Goal: Transaction & Acquisition: Purchase product/service

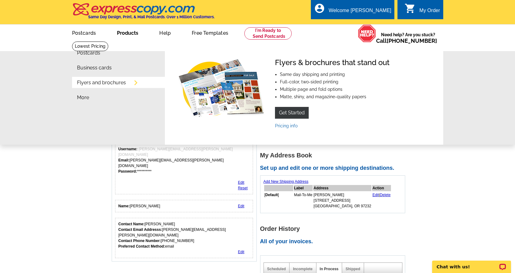
click at [121, 31] on link "Products" at bounding box center [127, 32] width 41 height 15
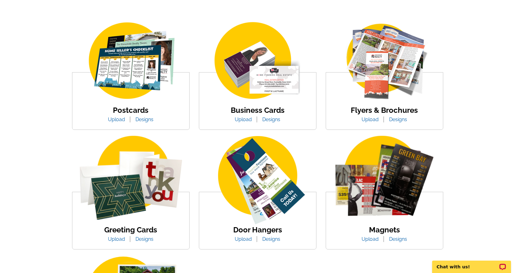
scroll to position [124, 0]
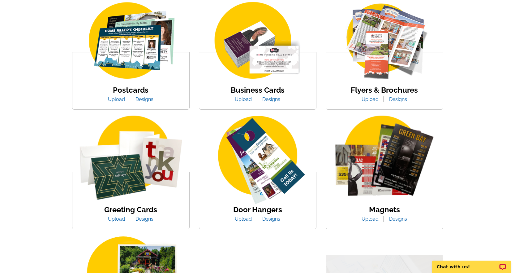
click at [265, 174] on img at bounding box center [257, 160] width 117 height 90
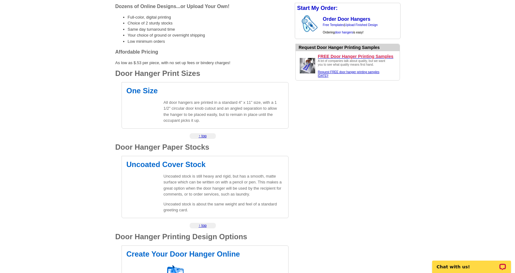
scroll to position [186, 0]
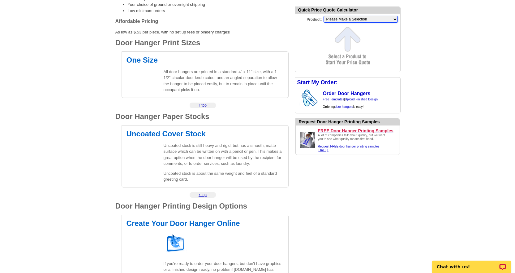
click at [340, 17] on select "Please Make a Selection Jumbo Postcard (5.5" x 8.5") Regular Postcard (4.25" x …" at bounding box center [361, 19] width 74 height 7
select select "10"
click at [324, 16] on select "Please Make a Selection Jumbo Postcard (5.5" x 8.5") Regular Postcard (4.25" x …" at bounding box center [361, 19] width 74 height 7
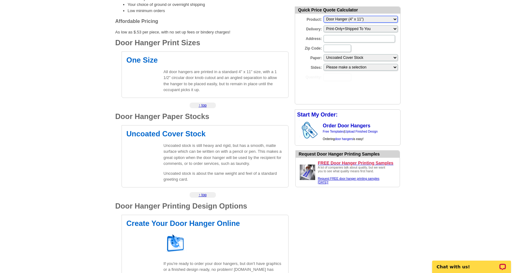
scroll to position [0, 0]
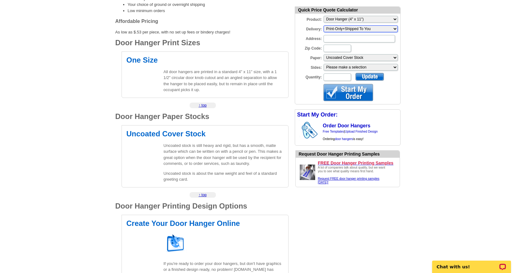
click at [336, 30] on select "Please make a selection Print-Only+Shipped To You" at bounding box center [361, 28] width 74 height 7
click at [336, 38] on input "Address:" at bounding box center [359, 38] width 71 height 7
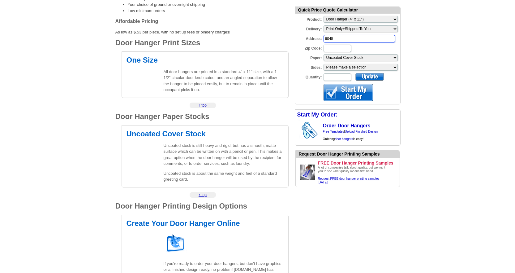
drag, startPoint x: 338, startPoint y: 38, endPoint x: 279, endPoint y: 38, distance: 58.5
click at [279, 38] on div "expresscopy.com > Products & Services > Door Hanger Printing Door Hanger Printi…" at bounding box center [257, 187] width 297 height 663
paste input "8564 SW Apple Way"
type input "8564 SW Apple Way"
type input "97225"
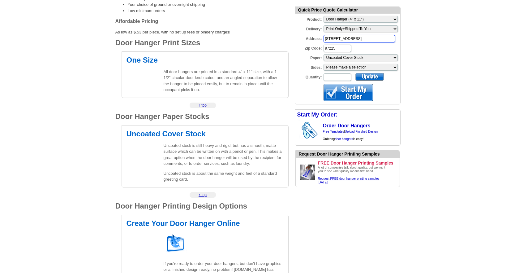
type input "8564 SW Apple Way"
click at [371, 58] on select "Please make a selection Uncoated Cover Stock" at bounding box center [361, 57] width 74 height 7
click at [371, 67] on select "Please make a selection One sided, color Two sided, color + B/W Two sided, full…" at bounding box center [361, 67] width 74 height 7
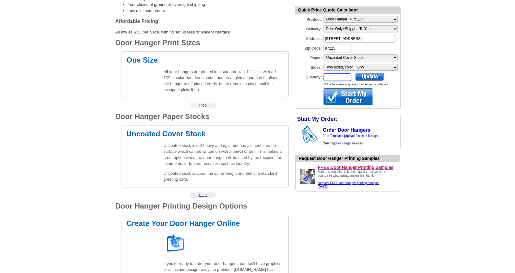
click at [342, 77] on input "Quantity:" at bounding box center [338, 76] width 28 height 7
type input "1000"
click at [374, 76] on div at bounding box center [370, 77] width 28 height 8
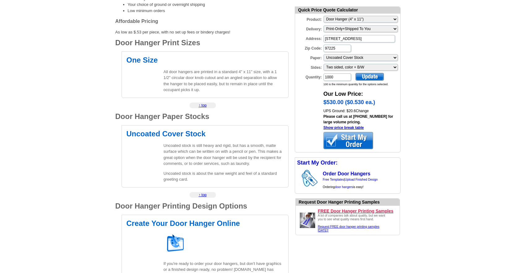
click at [364, 146] on div at bounding box center [349, 140] width 50 height 17
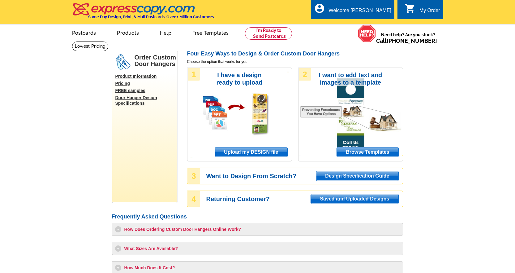
click at [254, 153] on span "Upload my DESIGN file" at bounding box center [251, 151] width 72 height 9
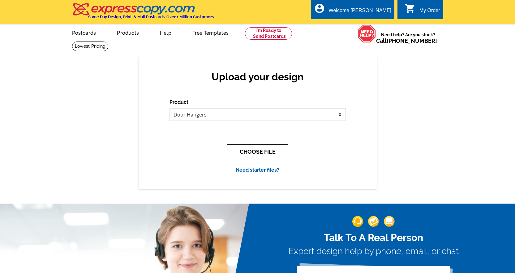
click at [255, 158] on button "CHOOSE FILE" at bounding box center [257, 151] width 61 height 15
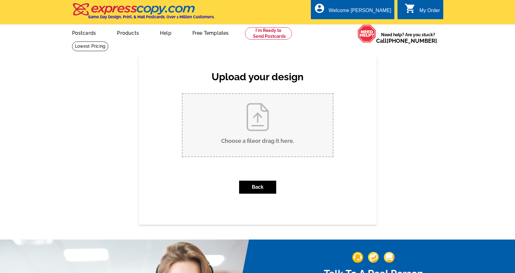
click at [262, 119] on input "Choose a file or drag it here ." at bounding box center [258, 125] width 150 height 63
type input "C:\fakepath\BW Door Hanger Template.pdf"
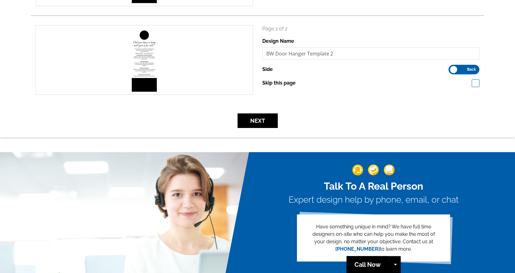
scroll to position [155, 0]
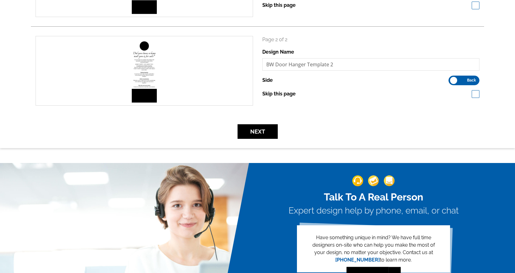
click at [471, 81] on span "Back" at bounding box center [471, 80] width 9 height 3
click at [452, 79] on input "Front Back" at bounding box center [452, 79] width 0 height 0
click at [454, 81] on span "Front" at bounding box center [459, 80] width 10 height 3
click at [452, 79] on input "Front Back" at bounding box center [452, 79] width 0 height 0
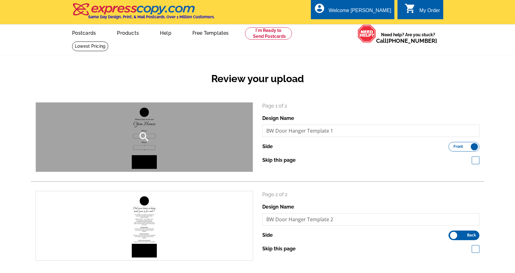
click at [201, 135] on div "search" at bounding box center [144, 136] width 217 height 69
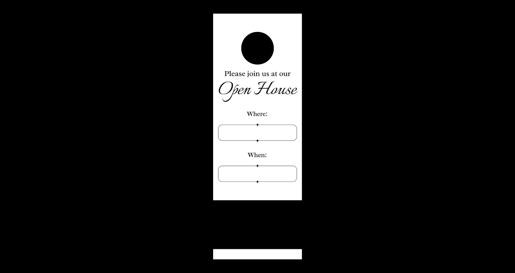
click at [506, 3] on button at bounding box center [509, 7] width 14 height 14
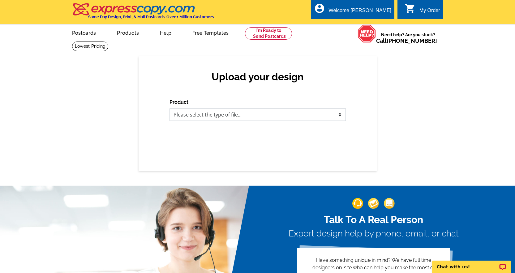
click at [207, 114] on select "Please select the type of file... Postcards Business Cards Letters and flyers G…" at bounding box center [258, 114] width 176 height 12
select select "4"
click at [170, 109] on select "Please select the type of file... Postcards Business Cards Letters and flyers G…" at bounding box center [258, 114] width 176 height 12
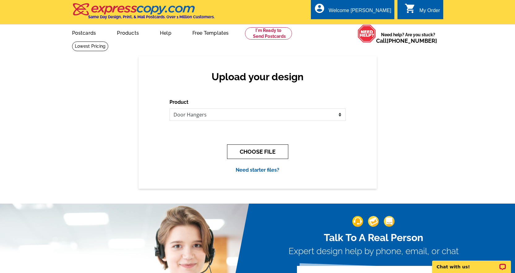
click at [256, 153] on button "CHOOSE FILE" at bounding box center [257, 151] width 61 height 15
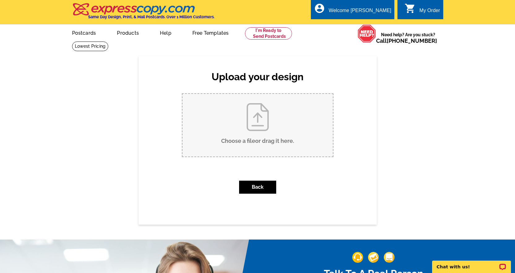
click at [261, 134] on input "Choose a file or drag it here ." at bounding box center [258, 125] width 150 height 63
type input "C:\fakepath\BW Door Hanger Template.pdf"
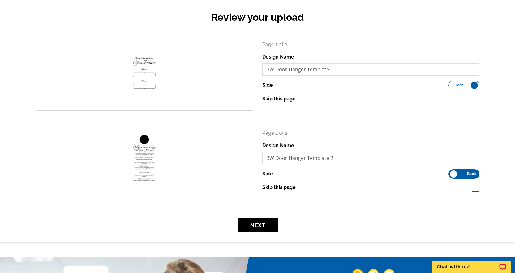
scroll to position [62, 0]
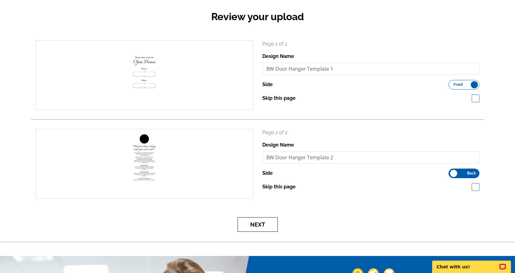
click at [267, 230] on button "Next" at bounding box center [258, 224] width 40 height 15
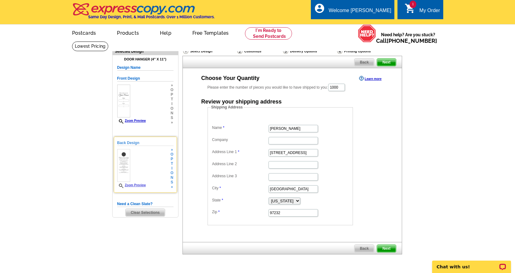
click at [172, 166] on span "t" at bounding box center [171, 163] width 3 height 5
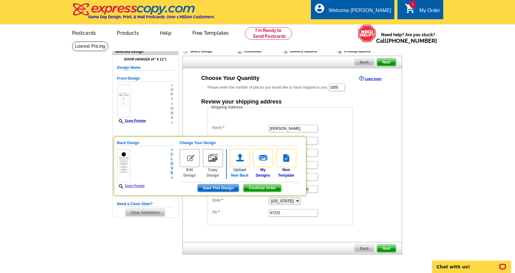
click at [237, 159] on img at bounding box center [240, 158] width 20 height 18
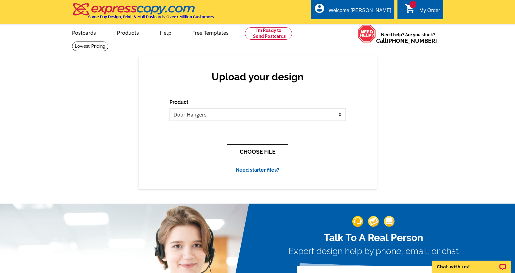
click at [247, 145] on button "CHOOSE FILE" at bounding box center [257, 151] width 61 height 15
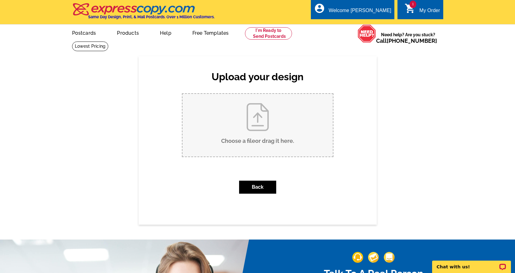
click at [247, 145] on input "Choose a file or drag it here ." at bounding box center [258, 125] width 150 height 63
type input "C:\fakepath\BW Door Hanger Template.pdf"
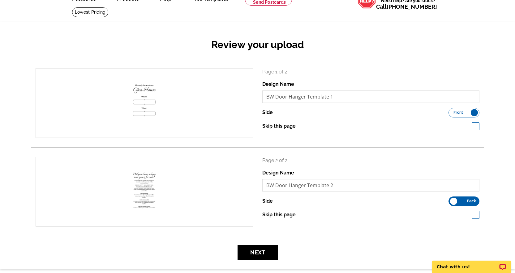
scroll to position [93, 0]
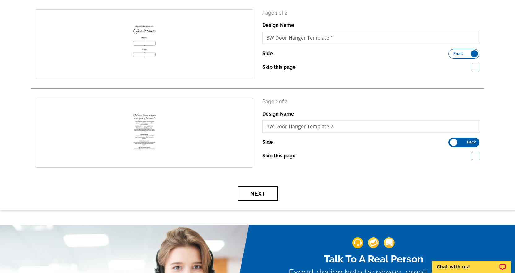
click at [254, 193] on button "Next" at bounding box center [258, 193] width 40 height 15
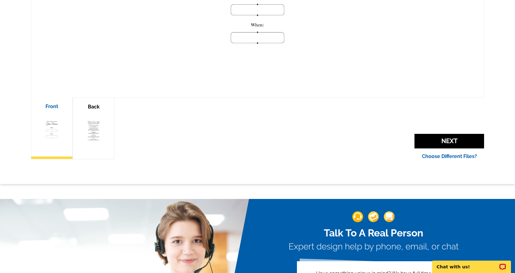
scroll to position [186, 0]
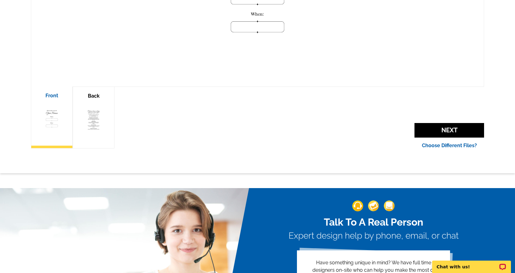
click at [101, 132] on div at bounding box center [93, 120] width 29 height 37
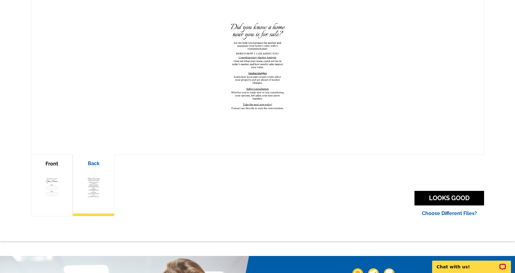
scroll to position [124, 0]
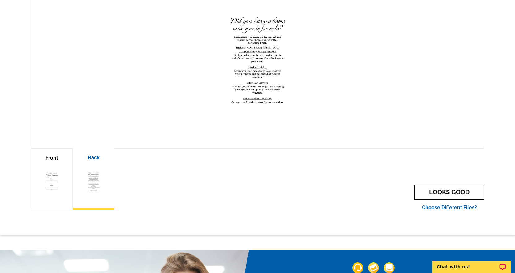
click at [443, 189] on link "LOOKS GOOD" at bounding box center [450, 192] width 70 height 15
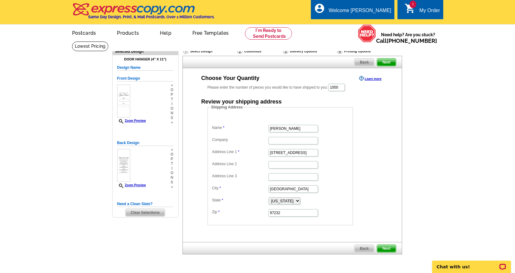
click at [365, 249] on span "Back" at bounding box center [364, 247] width 19 height 7
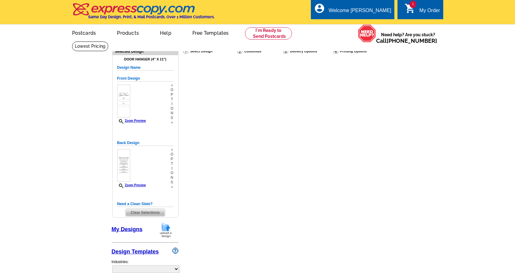
select select "4"
select select "10"
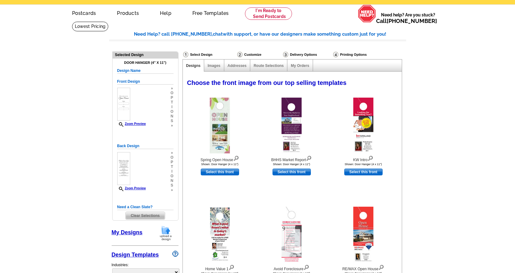
select select "785"
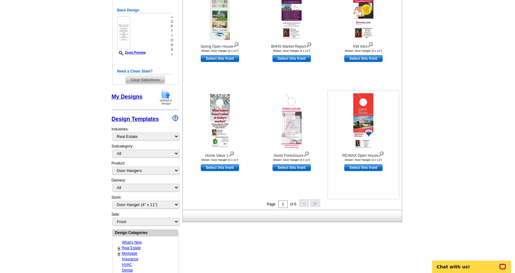
scroll to position [62, 0]
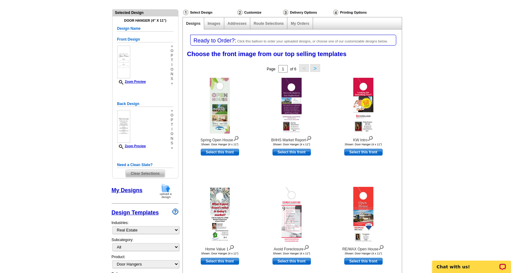
click at [126, 191] on link "My Designs" at bounding box center [127, 190] width 31 height 6
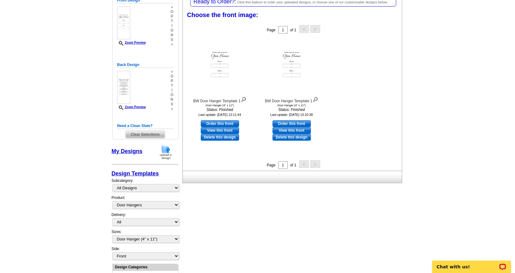
scroll to position [93, 0]
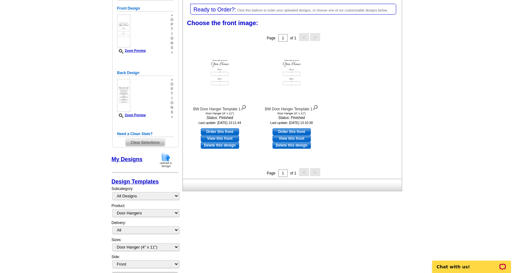
click at [242, 9] on span "Click this balloon to order your uploaded designs, or choose one of our customi…" at bounding box center [312, 10] width 151 height 4
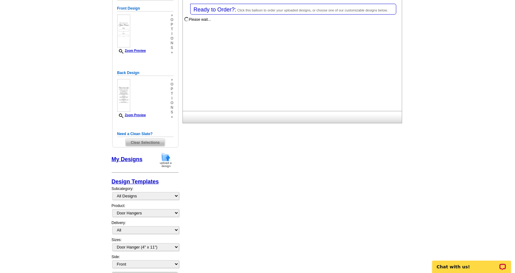
scroll to position [0, 0]
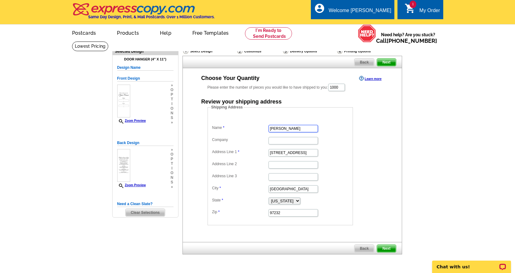
drag, startPoint x: 305, startPoint y: 128, endPoint x: 243, endPoint y: 134, distance: 62.1
click at [243, 134] on dl "Name Laurel Marquand Company Address Line 1 919 NE 19th Suite 100 Address Line …" at bounding box center [280, 166] width 139 height 102
type input "Kerry Turner"
type input "Portland"
drag, startPoint x: 309, startPoint y: 155, endPoint x: 201, endPoint y: 156, distance: 108.0
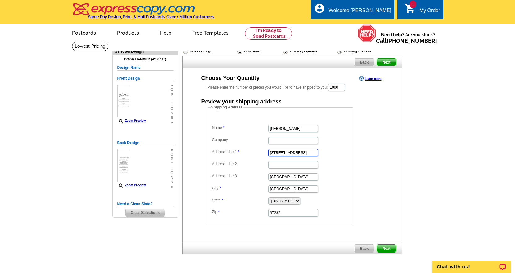
click at [201, 156] on div "Shipping Address Name Kerry Turner Company Address Line 1 919 NE 19th Suite 100…" at bounding box center [292, 164] width 194 height 121
paste input "8564 SW Apple Way"
type input "8564 SW Apple Way"
drag, startPoint x: 287, startPoint y: 175, endPoint x: 245, endPoint y: 177, distance: 42.5
click at [245, 177] on dl "Name Kerry Turner Company Address Line 1 8564 SW Apple Way Address Line 2 Addre…" at bounding box center [280, 166] width 139 height 102
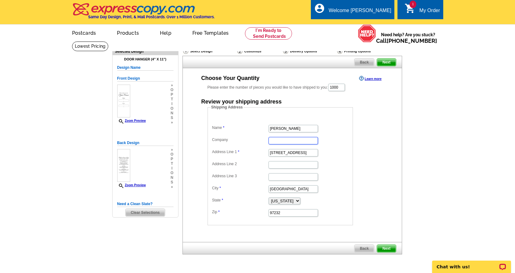
click at [282, 137] on input "Company" at bounding box center [294, 140] width 50 height 7
type input "Fidelity National Title"
click at [284, 188] on input "[GEOGRAPHIC_DATA]" at bounding box center [294, 188] width 50 height 7
click at [281, 215] on input "97232" at bounding box center [294, 212] width 50 height 7
type input "97225"
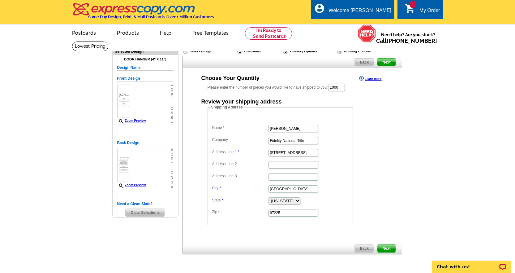
click at [368, 211] on dd "Shipping Address Name Kerry Turner Company Fidelity National Title Address Line…" at bounding box center [290, 164] width 165 height 121
click at [391, 247] on span "Next" at bounding box center [386, 247] width 19 height 7
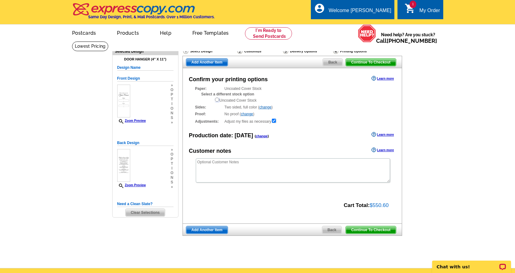
click at [218, 100] on input "radio" at bounding box center [217, 99] width 4 height 4
radio input "true"
click at [218, 235] on div "Continue To Checkout Back Add Another Item" at bounding box center [293, 229] width 220 height 12
click at [217, 231] on span "Add Another Item" at bounding box center [206, 229] width 41 height 7
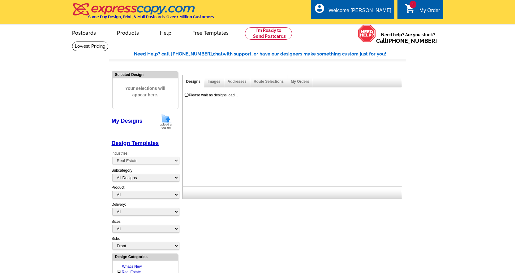
select select "785"
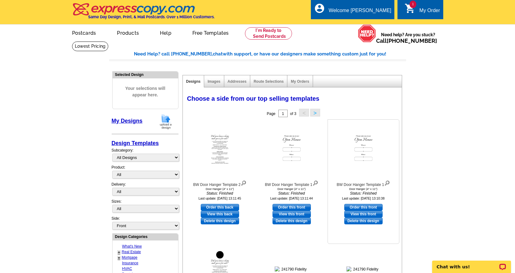
click at [368, 221] on link "Delete this design" at bounding box center [363, 220] width 38 height 7
click at [363, 222] on link "Delete this design" at bounding box center [363, 220] width 38 height 7
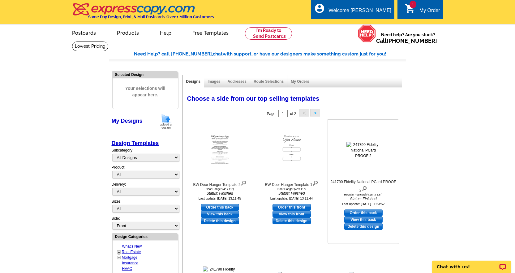
click at [361, 228] on link "Delete this design" at bounding box center [363, 226] width 38 height 7
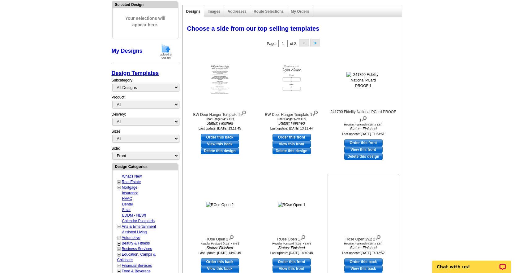
scroll to position [31, 0]
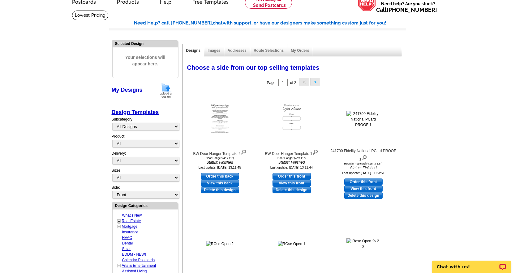
click at [170, 90] on img at bounding box center [166, 91] width 16 height 16
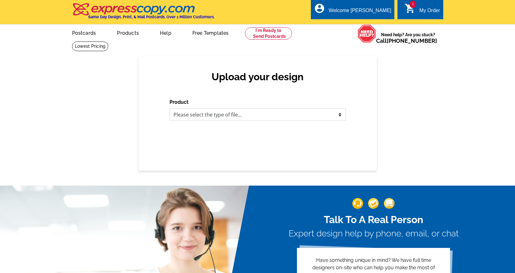
click at [210, 116] on select "Please select the type of file... Postcards Business Cards Letters and flyers G…" at bounding box center [258, 114] width 176 height 12
select select "4"
click at [170, 109] on select "Please select the type of file... Postcards Business Cards Letters and flyers G…" at bounding box center [258, 114] width 176 height 12
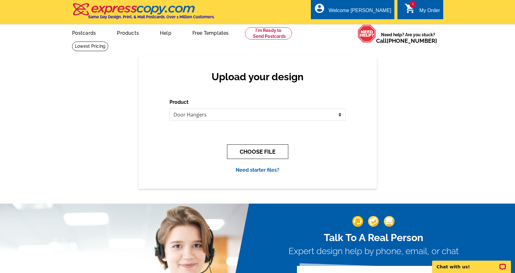
click at [265, 149] on button "CHOOSE FILE" at bounding box center [257, 151] width 61 height 15
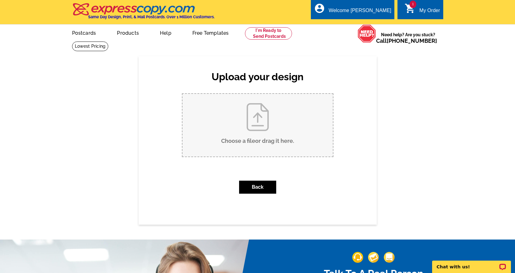
click at [255, 134] on input "Choose a file or drag it here ." at bounding box center [258, 125] width 150 height 63
type input "C:\fakepath\Door Hanger Template.pdf"
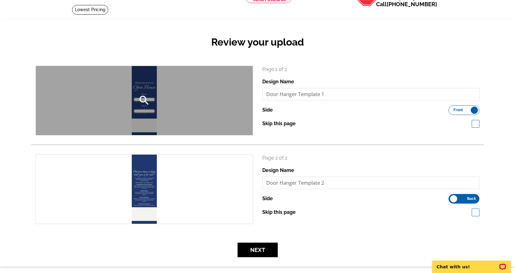
scroll to position [62, 0]
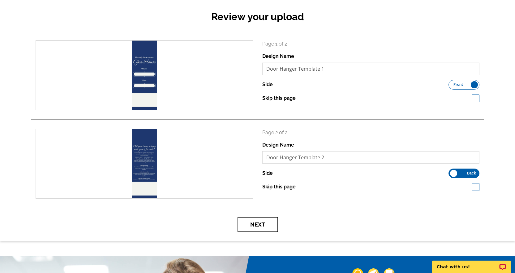
click at [264, 225] on button "Next" at bounding box center [258, 224] width 40 height 15
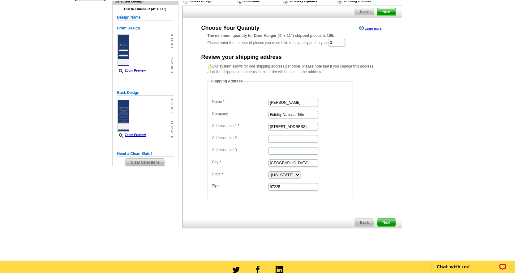
scroll to position [62, 0]
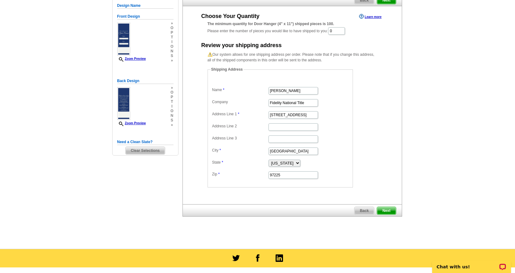
click at [393, 210] on span "Next" at bounding box center [386, 210] width 19 height 7
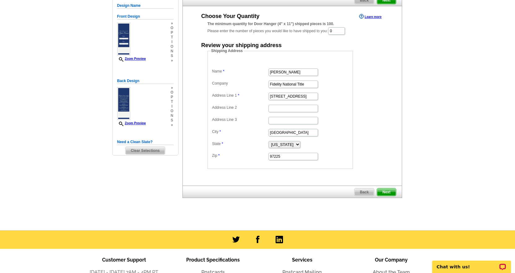
scroll to position [0, 0]
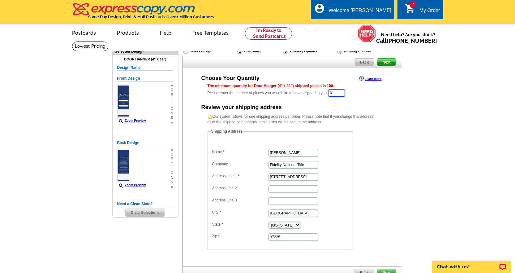
drag, startPoint x: 349, startPoint y: 93, endPoint x: 313, endPoint y: 99, distance: 36.4
click at [313, 99] on div "Choose Your Quantity Learn more The minimum quantity for Door Hanger (4" x 11")…" at bounding box center [292, 161] width 194 height 175
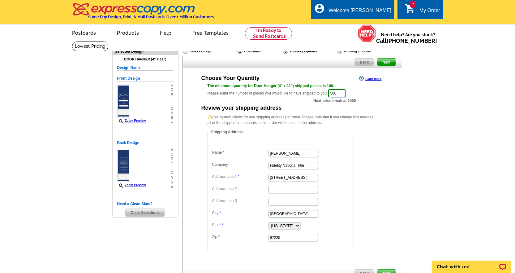
type input "500"
click at [373, 147] on form "Shipping Address Name Kerry Turner Company Fidelity National Title Address Line…" at bounding box center [293, 189] width 170 height 121
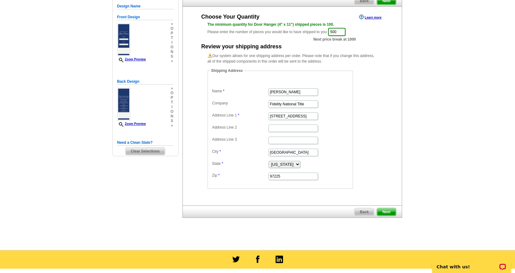
scroll to position [62, 0]
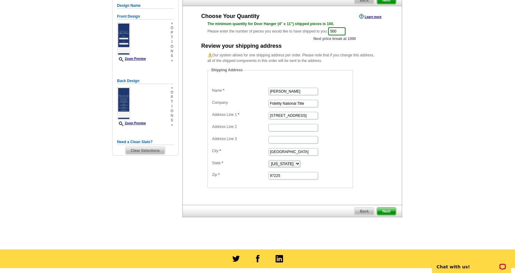
click at [388, 213] on span "Next" at bounding box center [386, 210] width 19 height 7
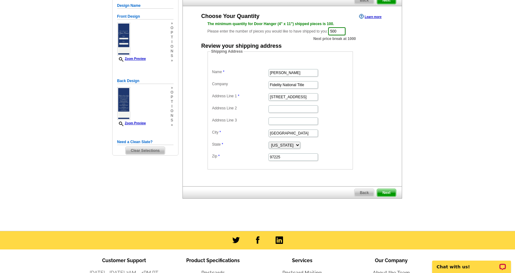
scroll to position [0, 0]
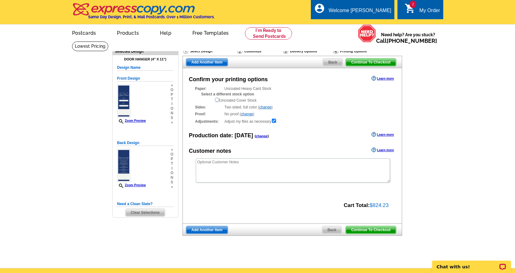
click at [218, 101] on input "radio" at bounding box center [217, 99] width 4 height 4
radio input "true"
click at [213, 232] on span "Add Another Item" at bounding box center [206, 229] width 41 height 7
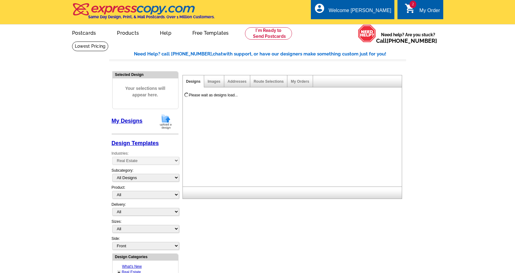
select select "785"
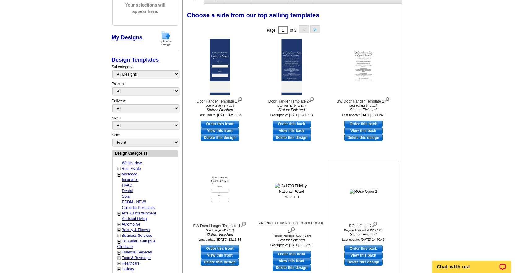
scroll to position [93, 0]
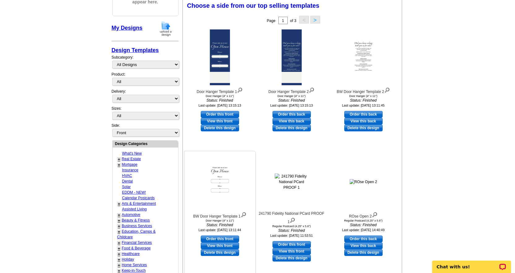
click at [225, 236] on link "Order this front" at bounding box center [220, 238] width 38 height 7
select select "10"
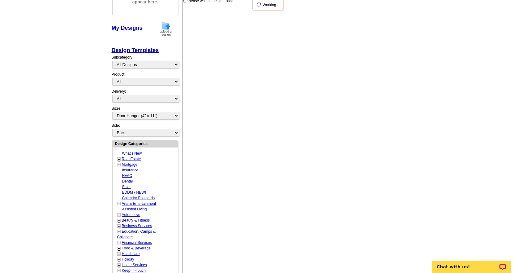
scroll to position [0, 0]
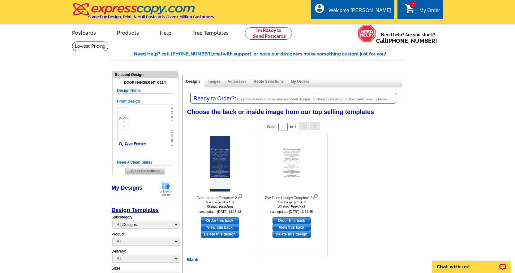
click at [291, 218] on link "Order this back" at bounding box center [292, 220] width 38 height 7
select select "front"
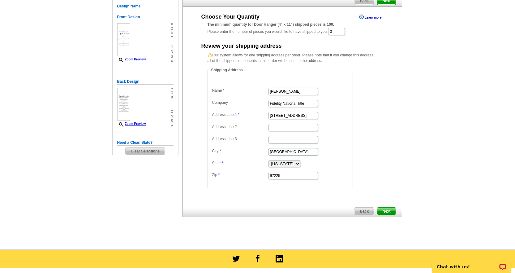
scroll to position [62, 0]
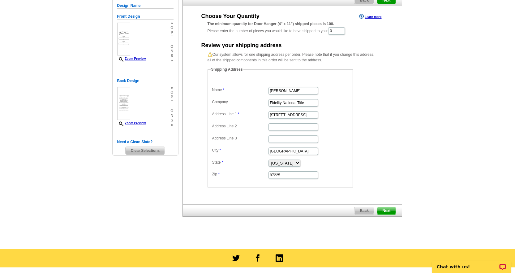
click at [388, 210] on span "Next" at bounding box center [386, 210] width 19 height 7
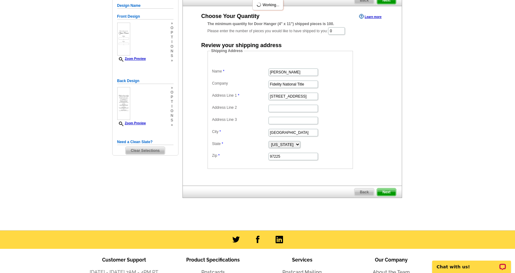
scroll to position [0, 0]
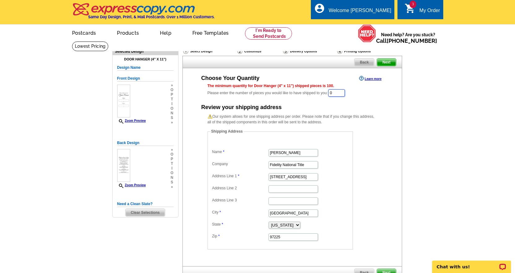
drag, startPoint x: 338, startPoint y: 93, endPoint x: 304, endPoint y: 94, distance: 33.8
click at [304, 94] on div "The minimum quantity for Door Hanger (4" x 11") shipped pieces is 100. Please e…" at bounding box center [293, 90] width 170 height 14
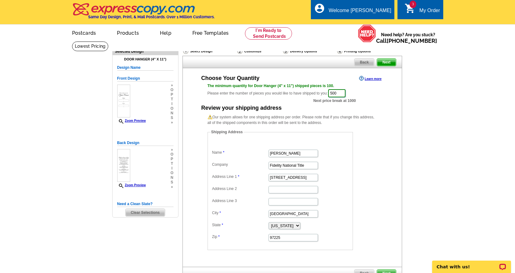
type input "500"
click at [391, 149] on div "Choose Your Quantity Learn more The minimum quantity for Door Hanger (4" x 11")…" at bounding box center [292, 161] width 219 height 175
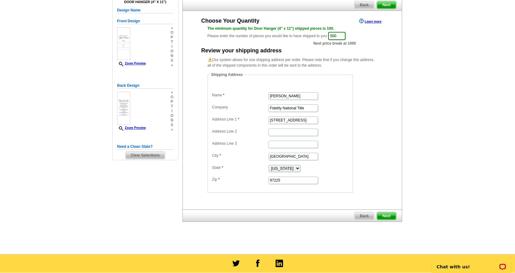
scroll to position [62, 0]
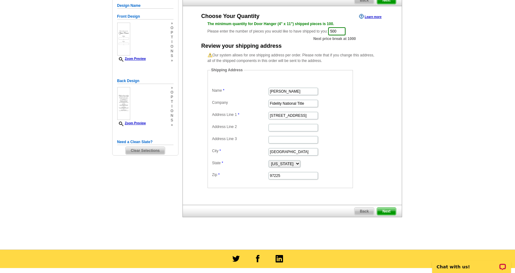
click at [386, 210] on span "Next" at bounding box center [386, 210] width 19 height 7
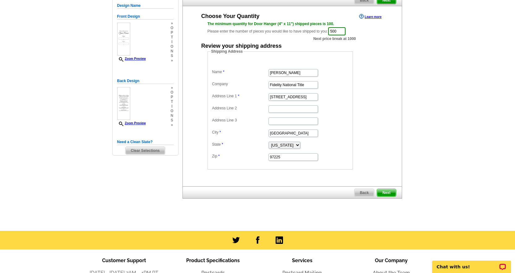
scroll to position [0, 0]
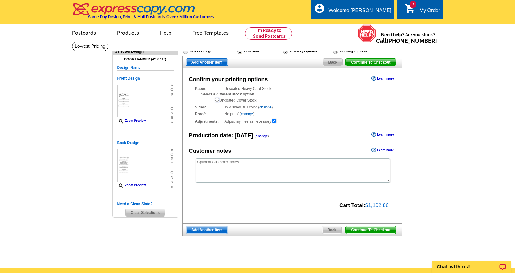
click at [218, 100] on input "radio" at bounding box center [217, 99] width 4 height 4
radio input "true"
click at [381, 230] on span "Continue To Checkout" at bounding box center [371, 229] width 50 height 7
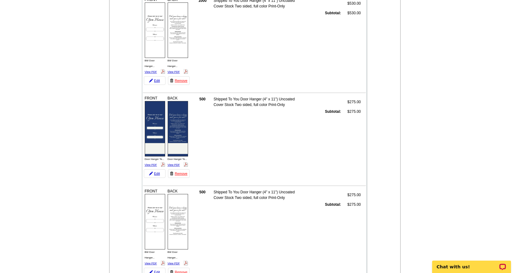
scroll to position [124, 0]
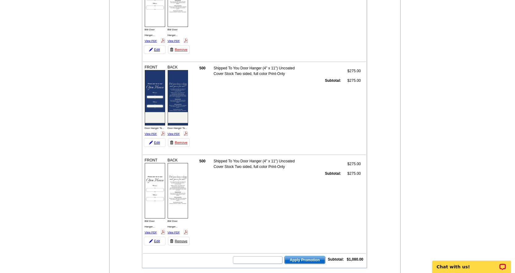
click at [182, 240] on link "Remove" at bounding box center [179, 240] width 22 height 9
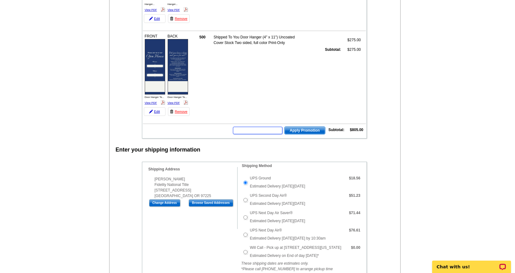
scroll to position [186, 0]
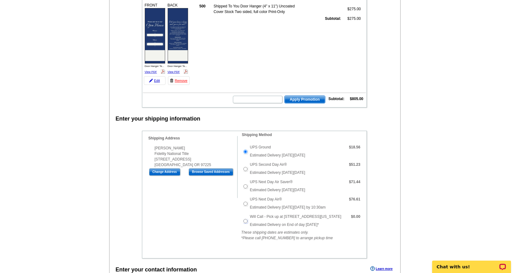
click at [244, 220] on input "Will Call - Pick up at 6623 NE 59th Pl, Portland Oregon" at bounding box center [246, 221] width 4 height 4
radio input "true"
click at [263, 98] on input "text" at bounding box center [258, 99] width 50 height 7
type input "SMS60r"
click at [304, 97] on span "Apply Promotion" at bounding box center [305, 99] width 41 height 7
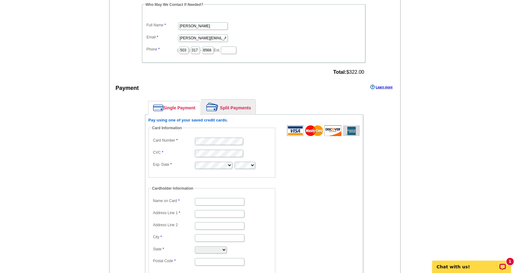
scroll to position [495, 0]
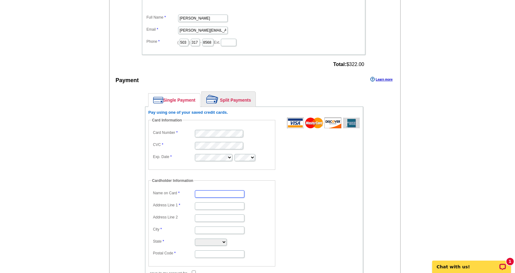
type input "[PERSON_NAME]"
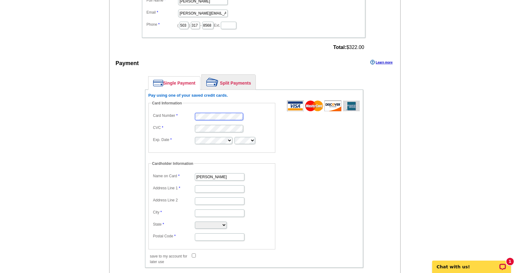
scroll to position [526, 0]
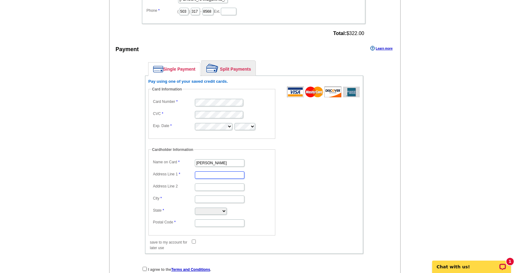
click at [207, 174] on input "Address Line 1" at bounding box center [220, 174] width 50 height 7
type input "[STREET_ADDRESS]"
type input "Portland"
select select "OR"
type input "97204"
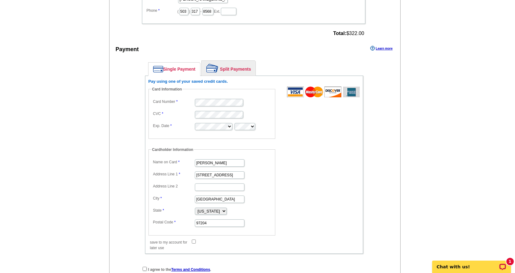
click at [194, 242] on input "save to my account for later use" at bounding box center [194, 241] width 4 height 4
checkbox input "true"
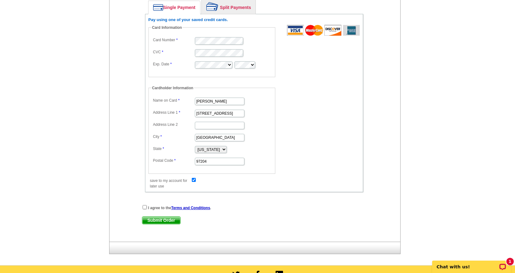
scroll to position [588, 0]
click at [145, 205] on input "checkbox" at bounding box center [145, 207] width 4 height 4
checkbox input "true"
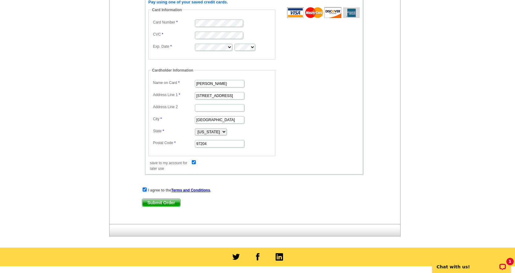
scroll to position [619, 0]
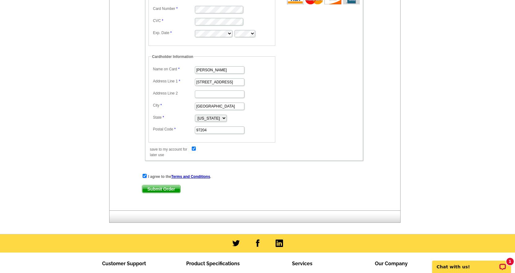
click at [155, 189] on span "Submit Order" at bounding box center [161, 188] width 38 height 7
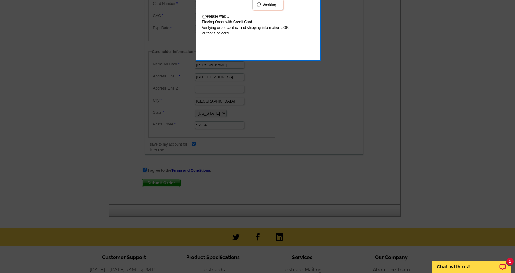
scroll to position [653, 0]
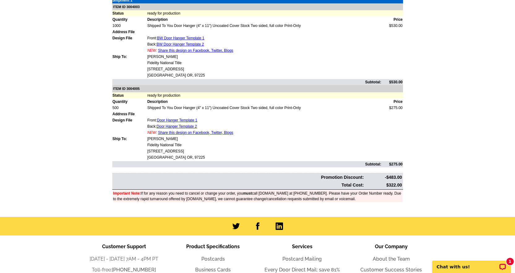
scroll to position [248, 0]
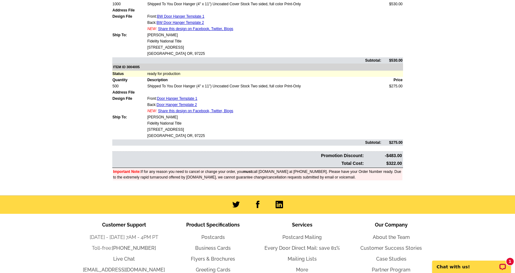
click at [250, 104] on td "Back: Door Hanger Template 2" at bounding box center [264, 104] width 235 height 6
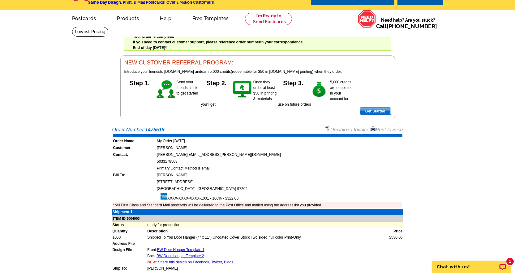
scroll to position [0, 0]
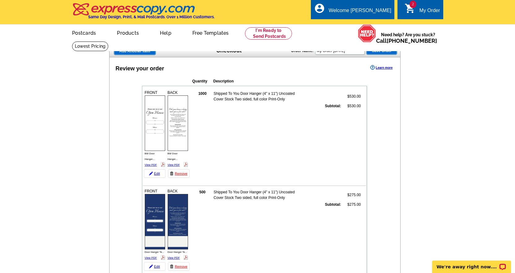
click at [428, 9] on div "My Order" at bounding box center [430, 12] width 21 height 9
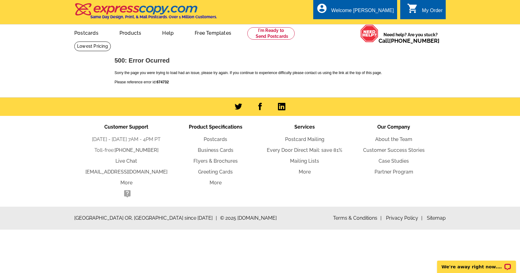
click at [415, 8] on icon "shopping_cart" at bounding box center [412, 8] width 11 height 11
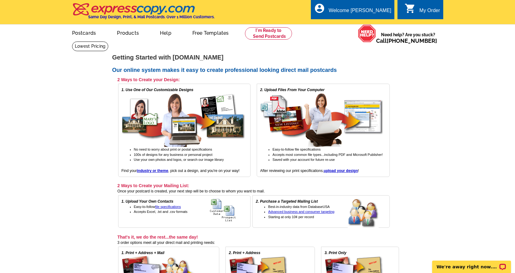
click at [365, 8] on div "Welcome [PERSON_NAME]" at bounding box center [360, 12] width 63 height 9
click at [381, 24] on link "My Account" at bounding box center [376, 24] width 27 height 6
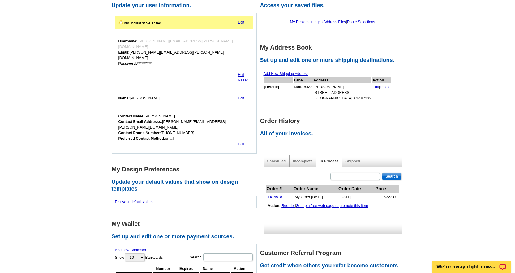
scroll to position [93, 0]
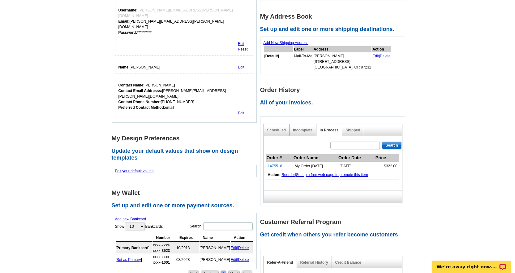
click at [280, 167] on link "1475518" at bounding box center [275, 166] width 15 height 4
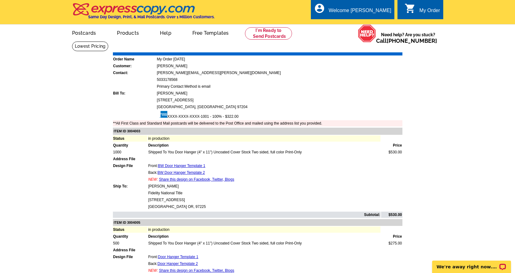
click at [338, 49] on link "Download Invoice" at bounding box center [347, 47] width 44 height 5
